Goal: Task Accomplishment & Management: Manage account settings

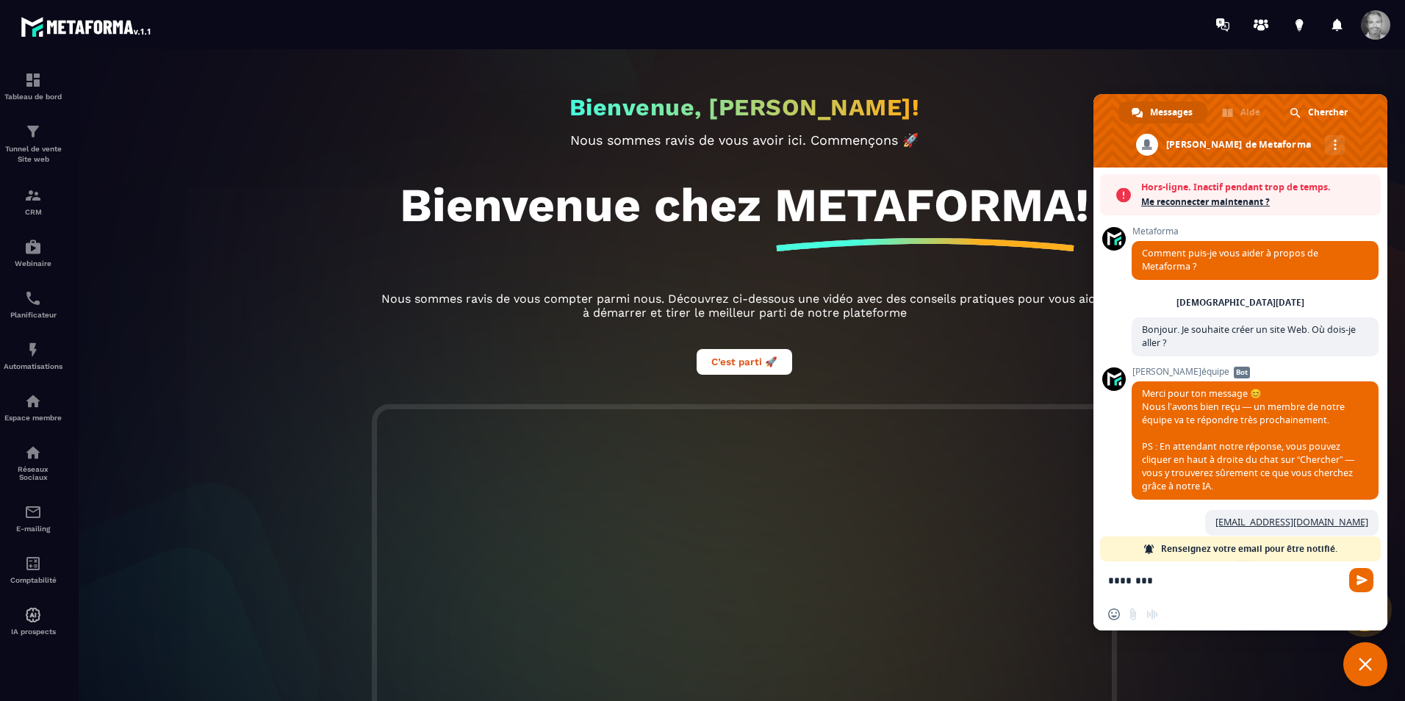
scroll to position [404, 0]
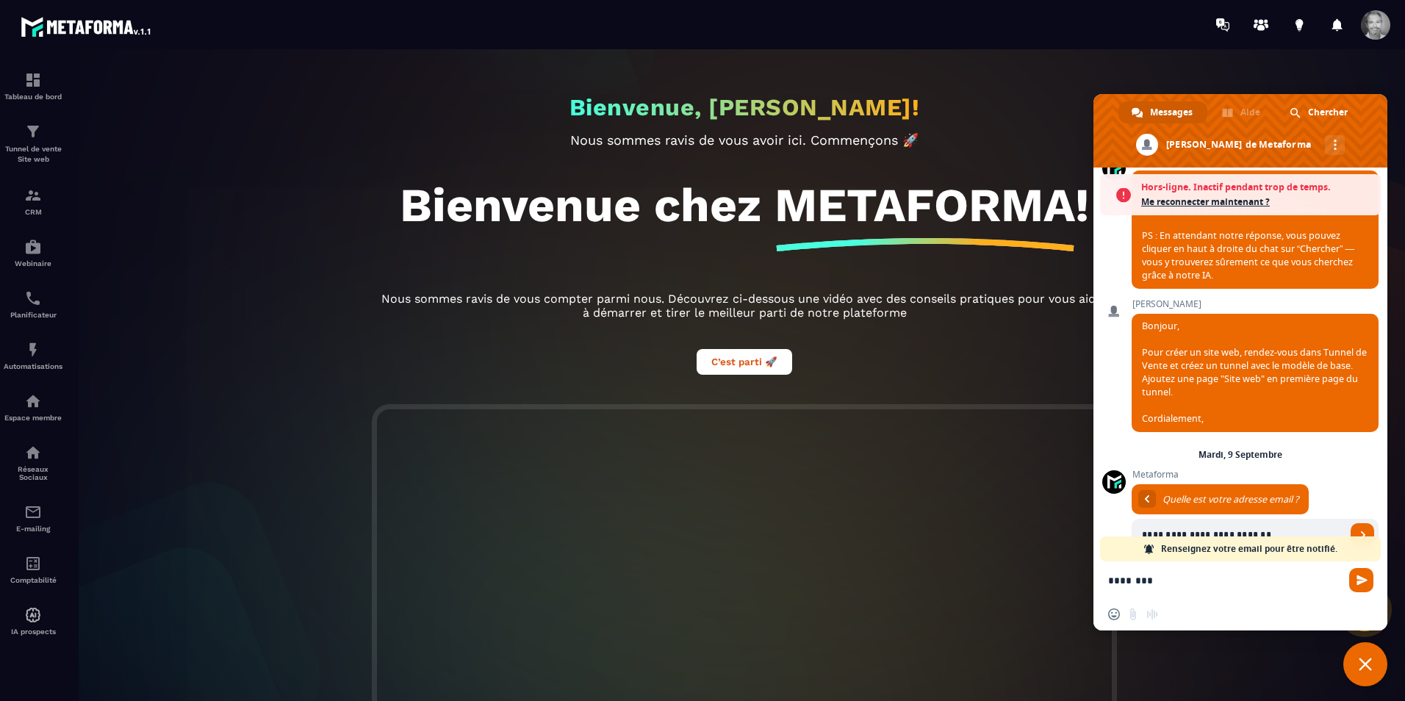
click at [1370, 24] on span at bounding box center [1375, 24] width 29 height 29
click at [1298, 71] on span "[PERSON_NAME]" at bounding box center [1286, 67] width 110 height 14
click at [1213, 79] on span at bounding box center [1205, 74] width 29 height 29
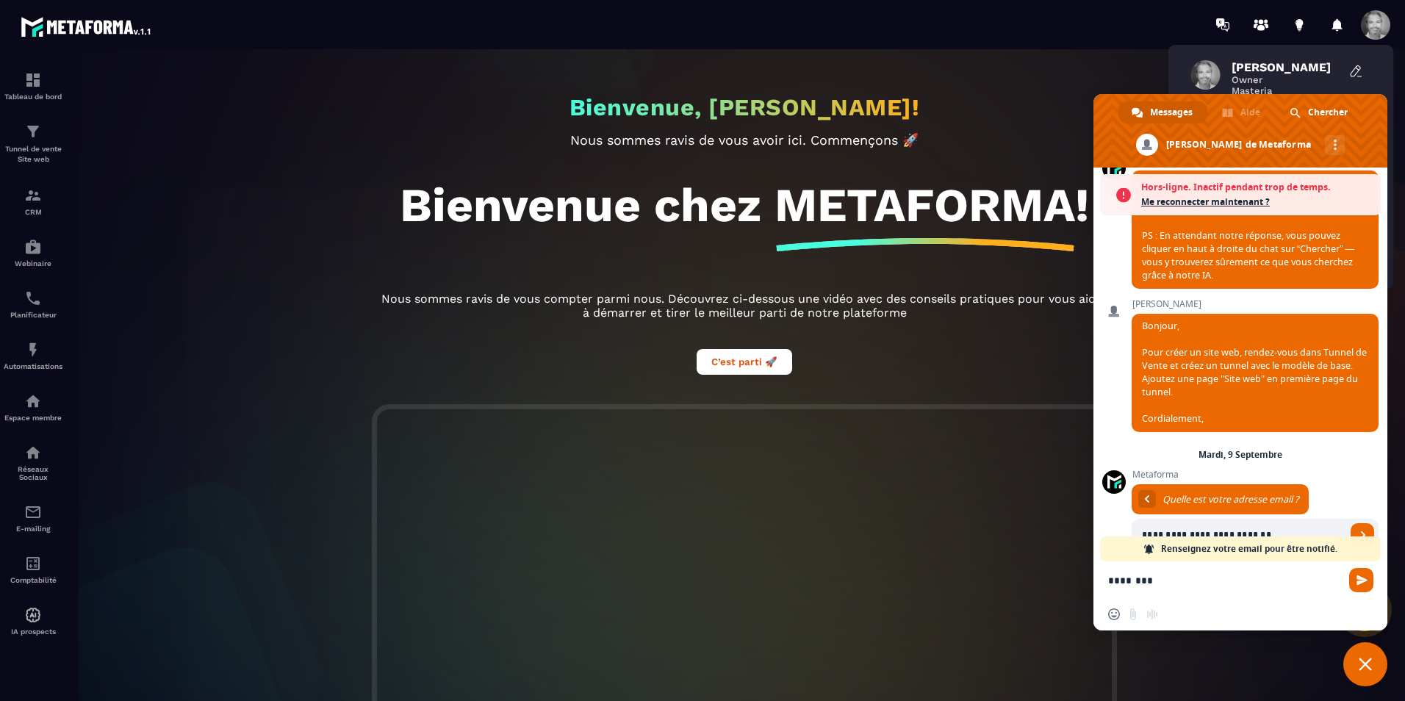
click at [1360, 663] on span "Fermer le chat" at bounding box center [1365, 664] width 13 height 13
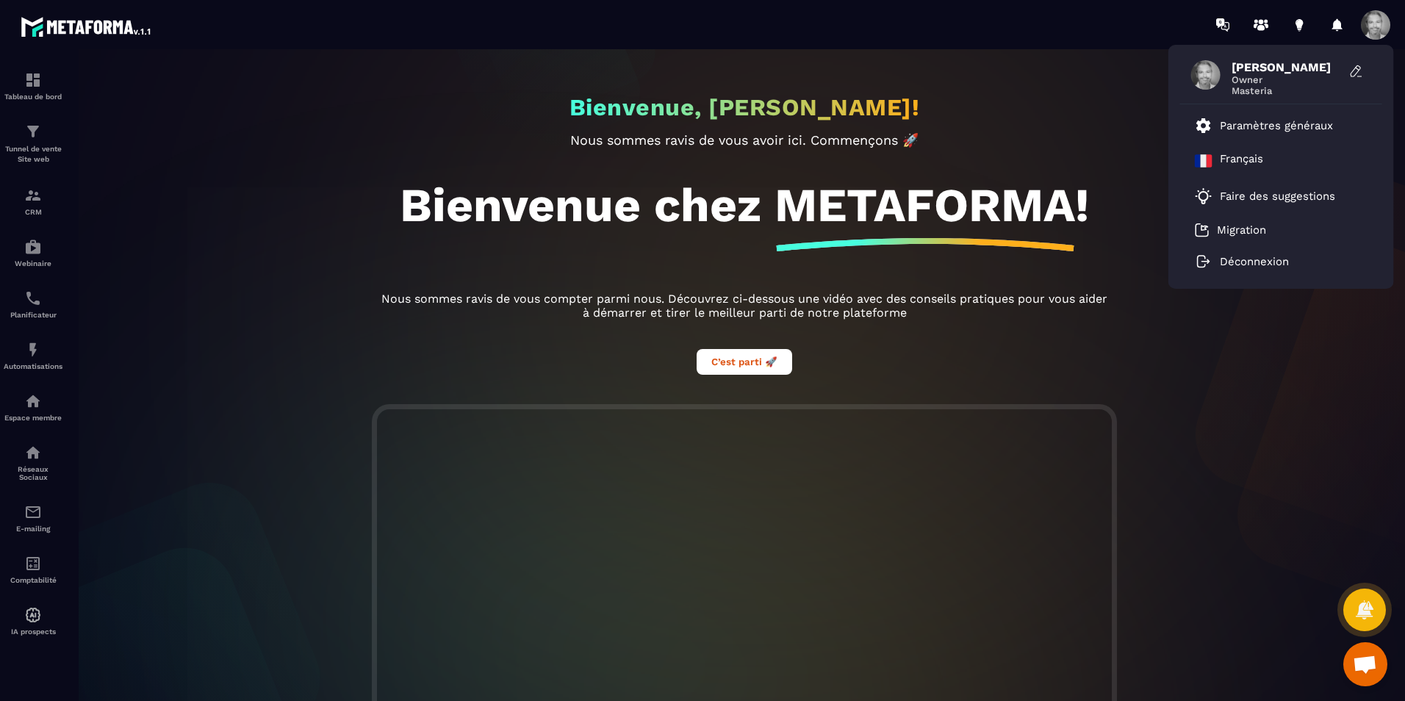
click at [1245, 90] on span "Masteria" at bounding box center [1286, 90] width 110 height 11
drag, startPoint x: 1245, startPoint y: 90, endPoint x: 1206, endPoint y: 76, distance: 41.1
click at [1206, 76] on span at bounding box center [1205, 74] width 29 height 29
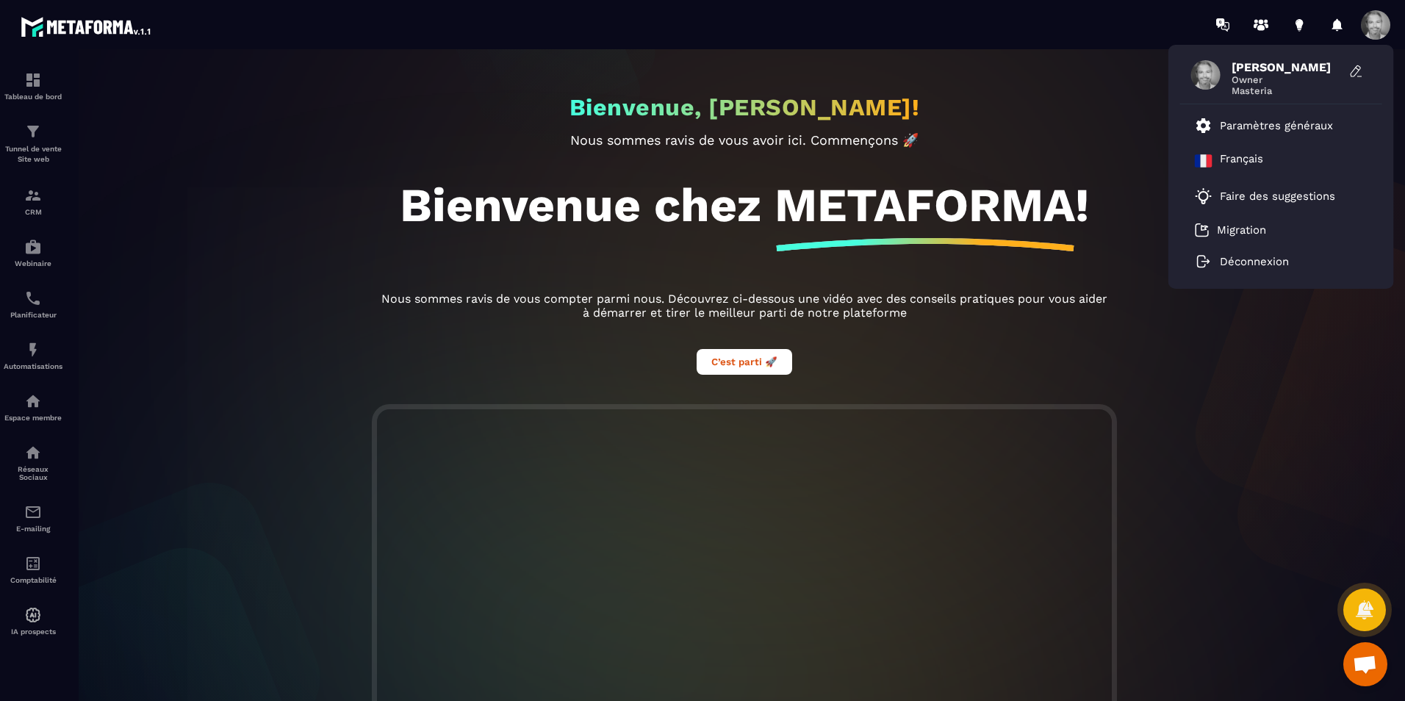
click at [1206, 76] on span at bounding box center [1205, 74] width 29 height 29
click at [1284, 126] on p "Paramètres généraux" at bounding box center [1276, 125] width 113 height 13
